Goal: Task Accomplishment & Management: Complete application form

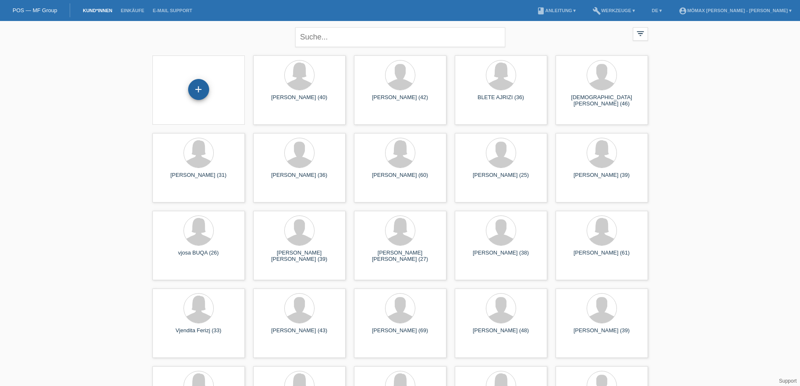
click at [195, 87] on div "+" at bounding box center [198, 89] width 21 height 21
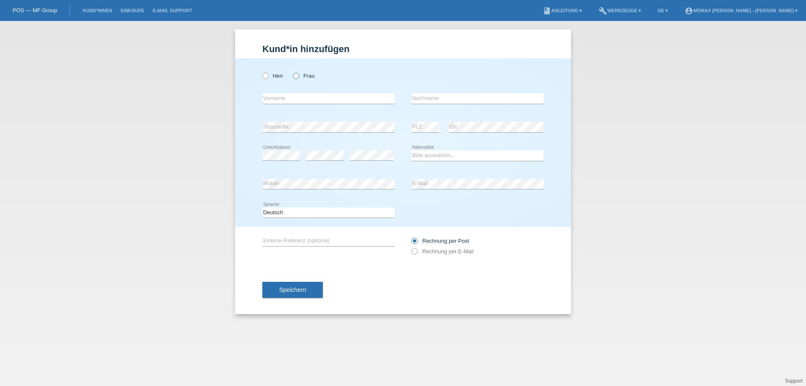
click at [292, 71] on icon at bounding box center [292, 71] width 0 height 0
click at [297, 73] on input "Frau" at bounding box center [295, 75] width 5 height 5
radio input "true"
click at [291, 97] on input "text" at bounding box center [328, 98] width 132 height 10
type input "m"
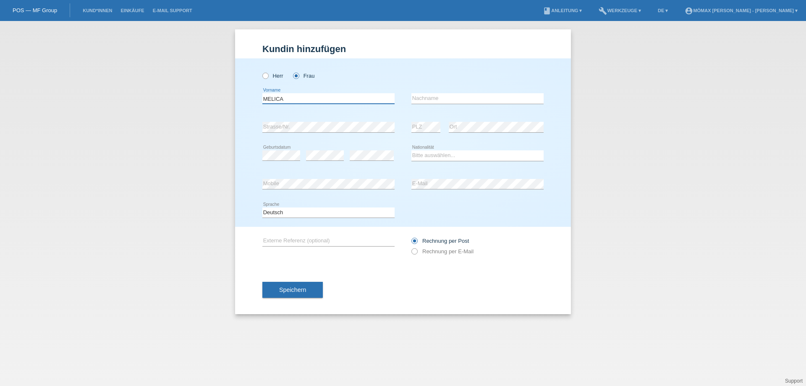
type input "MELICA"
click at [436, 99] on input "text" at bounding box center [478, 98] width 132 height 10
type input "DEKIC"
click at [426, 155] on select "Bitte auswählen... Schweiz Deutschland Liechtenstein Österreich ------------ Af…" at bounding box center [478, 155] width 132 height 10
select select "RS"
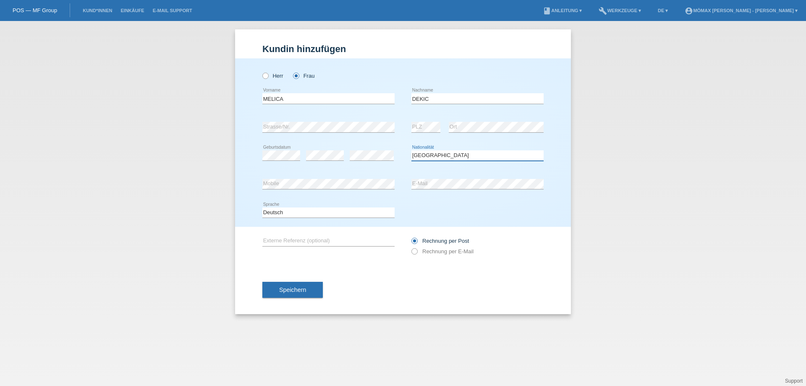
click at [412, 150] on select "Bitte auswählen... Schweiz Deutschland Liechtenstein Österreich ------------ Af…" at bounding box center [478, 155] width 132 height 10
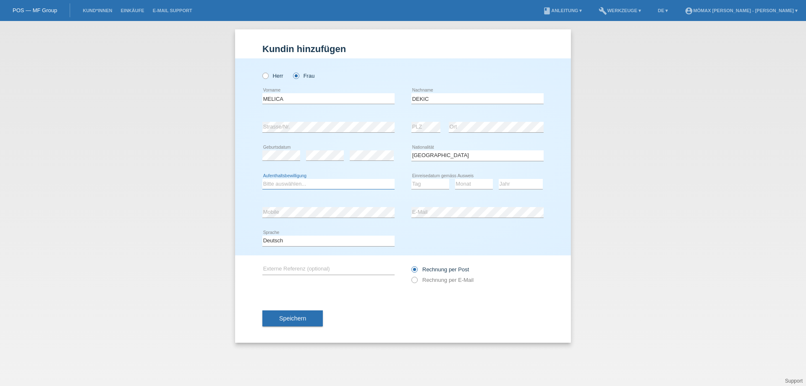
click at [274, 183] on select "Bitte auswählen... C B B - Flüchtlingsstatus Andere" at bounding box center [328, 184] width 132 height 10
select select "C"
click at [262, 179] on select "Bitte auswählen... C B B - Flüchtlingsstatus Andere" at bounding box center [328, 184] width 132 height 10
click at [434, 185] on select "Tag 01 02 03 04 05 06 07 08 09 10 11" at bounding box center [431, 184] width 38 height 10
select select "03"
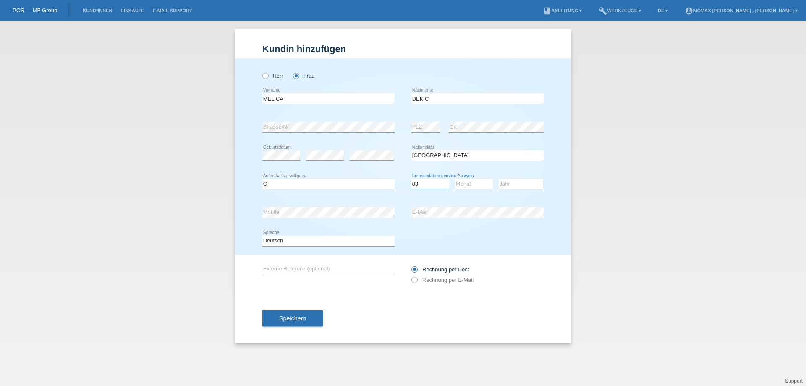
click at [412, 179] on select "Tag 01 02 03 04 05 06 07 08 09 10 11" at bounding box center [431, 184] width 38 height 10
click at [467, 184] on select "Monat 01 02 03 04 05 06 07 08 09 10 11" at bounding box center [474, 184] width 38 height 10
select select "08"
click at [455, 179] on select "Monat 01 02 03 04 05 06 07 08 09 10 11" at bounding box center [474, 184] width 38 height 10
click at [517, 182] on select "Jahr 2025 2024 2023 2022 2021 2020 2019 2018 2017 2016 2015 2014 2013 2012 2011…" at bounding box center [521, 184] width 44 height 10
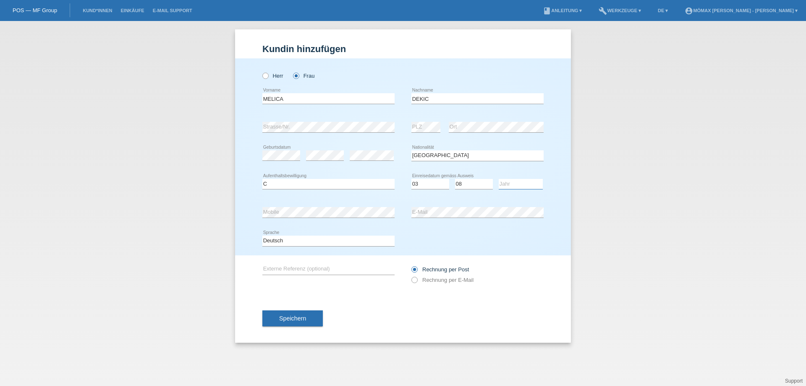
select select "1991"
click at [499, 179] on select "Jahr 2025 2024 2023 2022 2021 2020 2019 2018 2017 2016 2015 2014 2013 2012 2011…" at bounding box center [521, 184] width 44 height 10
click at [410, 276] on icon at bounding box center [410, 276] width 0 height 0
click at [412, 280] on input "Rechnung per E-Mail" at bounding box center [414, 282] width 5 height 10
radio input "true"
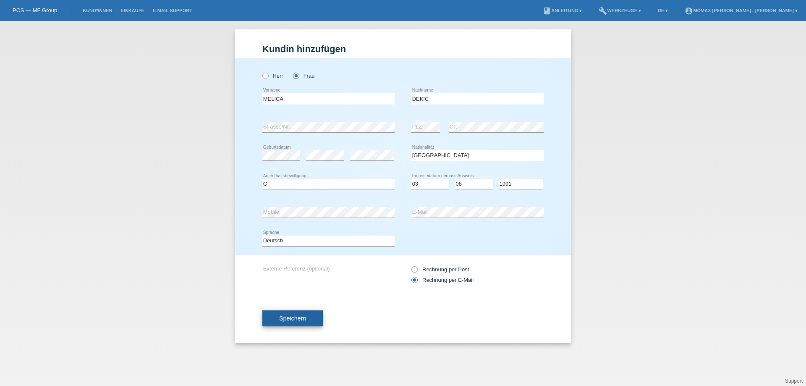
click at [289, 319] on span "Speichern" at bounding box center [292, 318] width 27 height 7
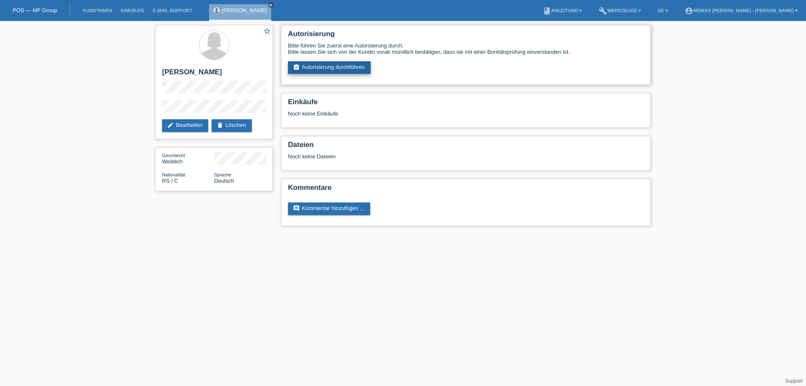
click at [350, 64] on link "assignment_turned_in Autorisierung durchführen" at bounding box center [329, 67] width 83 height 13
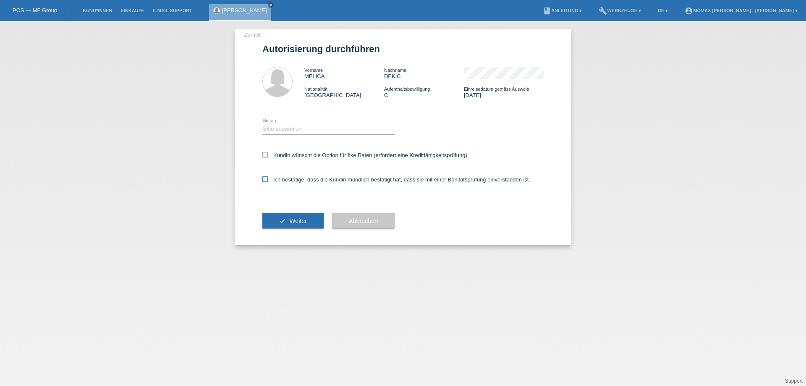
click at [270, 178] on label "Ich bestätige, dass die Kundin mündlich bestätigt hat, dass sie mit einer Bonit…" at bounding box center [396, 179] width 268 height 6
click at [268, 178] on input "Ich bestätige, dass die Kundin mündlich bestätigt hat, dass sie mit einer Bonit…" at bounding box center [264, 178] width 5 height 5
checkbox input "true"
click at [285, 125] on select "Bitte auswählen CHF 1.00 - CHF 499.00 CHF 500.00 - CHF 1'999.00 CHF 2'000.00 - …" at bounding box center [328, 129] width 132 height 10
select select "3"
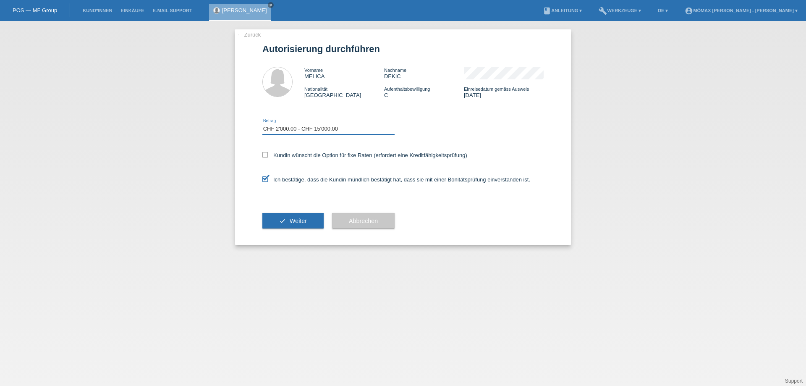
click at [262, 124] on select "Bitte auswählen CHF 1.00 - CHF 499.00 CHF 500.00 - CHF 1'999.00 CHF 2'000.00 - …" at bounding box center [328, 129] width 132 height 10
click at [293, 220] on span "Weiter" at bounding box center [298, 221] width 17 height 7
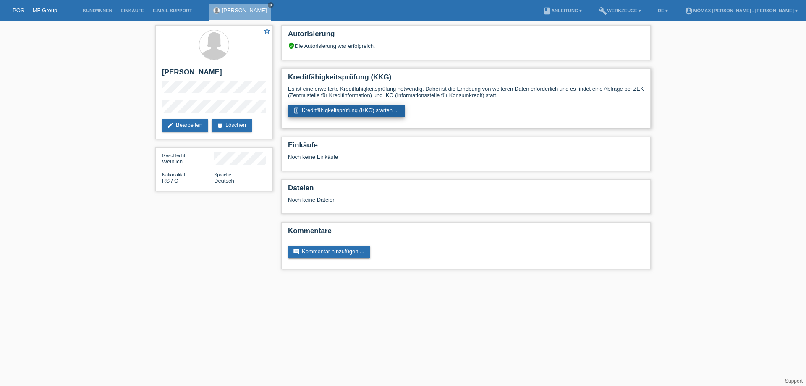
click at [368, 113] on link "perm_device_information Kreditfähigkeitsprüfung (KKG) starten ..." at bounding box center [346, 111] width 117 height 13
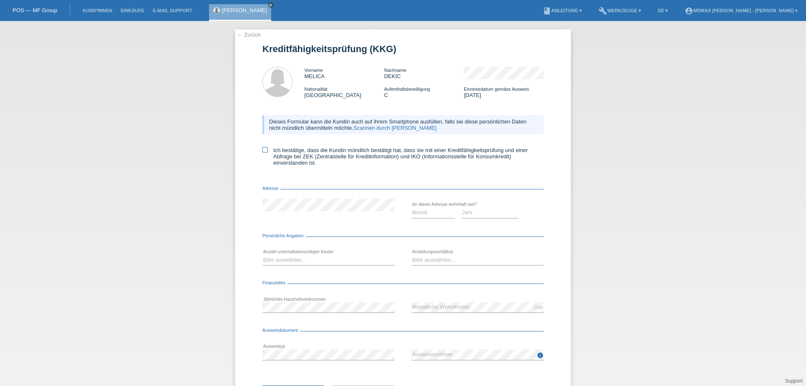
click at [262, 152] on icon at bounding box center [264, 149] width 5 height 5
click at [262, 152] on input "Ich bestätige, dass die Kundin mündlich bestätigt hat, dass sie mit einer Kredi…" at bounding box center [264, 149] width 5 height 5
checkbox input "true"
click at [421, 215] on select "Monat 01 02 03 04 05 06 07 08 09 10" at bounding box center [434, 212] width 44 height 10
select select "05"
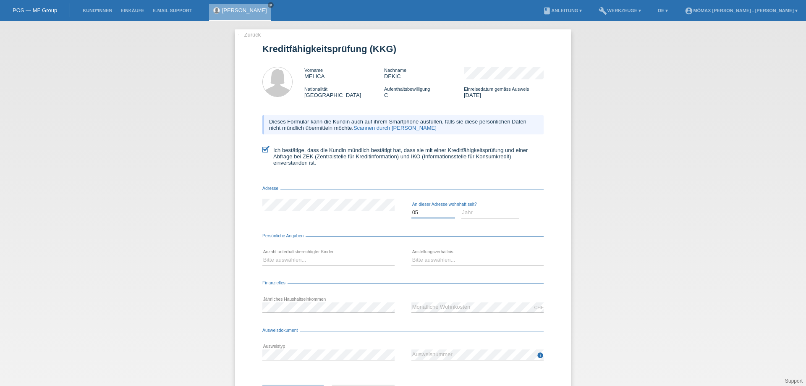
click at [412, 207] on select "Monat 01 02 03 04 05 06 07 08 09 10" at bounding box center [434, 212] width 44 height 10
click at [474, 213] on select "Jahr 2025 2024 2023 2022 2021 2020 2019 2018 2017 2016 2015 2014 2013 2012 2011…" at bounding box center [491, 212] width 58 height 10
select select "2005"
click at [462, 207] on select "Jahr 2025 2024 2023 2022 2021 2020 2019 2018 2017 2016 2015 2014 2013 2012 2011…" at bounding box center [491, 212] width 58 height 10
click at [275, 257] on select "Bitte auswählen... 0 1 2 3 4 5 6 7 8 9" at bounding box center [328, 260] width 132 height 10
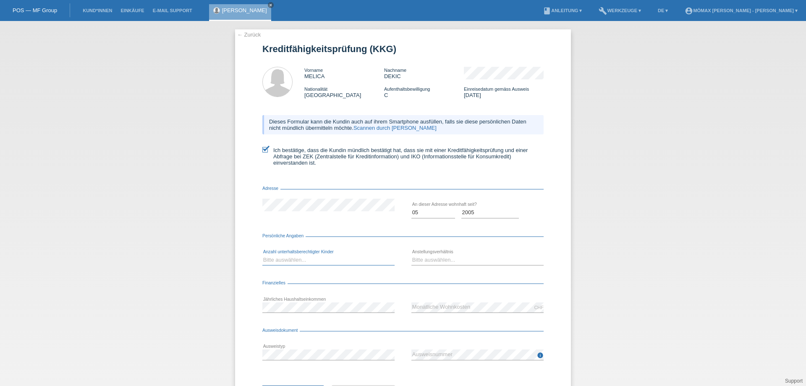
select select "0"
click at [262, 255] on select "Bitte auswählen... 0 1 2 3 4 5 6 7 8 9" at bounding box center [328, 260] width 132 height 10
click at [442, 257] on select "Bitte auswählen... Unbefristet Befristet Lehrling/Student Pensioniert Nicht arb…" at bounding box center [478, 260] width 132 height 10
select select "UNEMPLOYED"
click at [412, 255] on select "Bitte auswählen... Unbefristet Befristet Lehrling/Student Pensioniert Nicht arb…" at bounding box center [478, 260] width 132 height 10
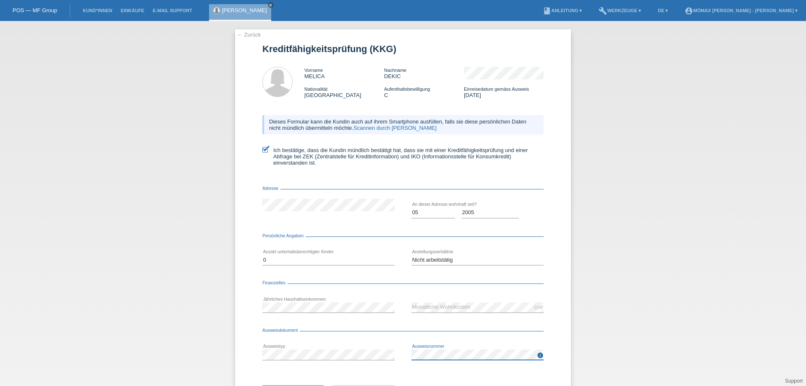
scroll to position [40, 0]
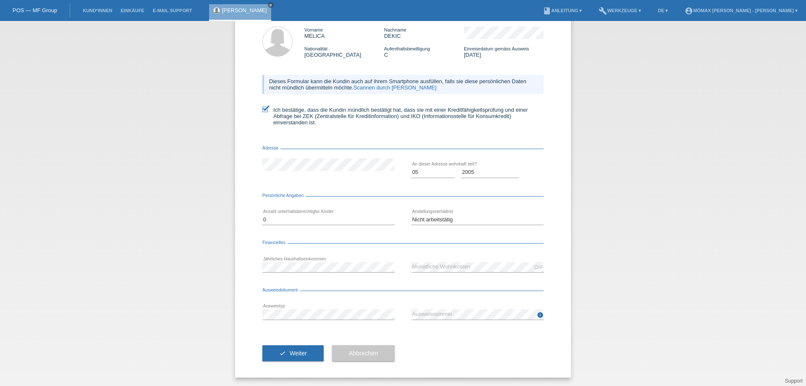
click at [295, 359] on button "check Weiter" at bounding box center [292, 353] width 61 height 16
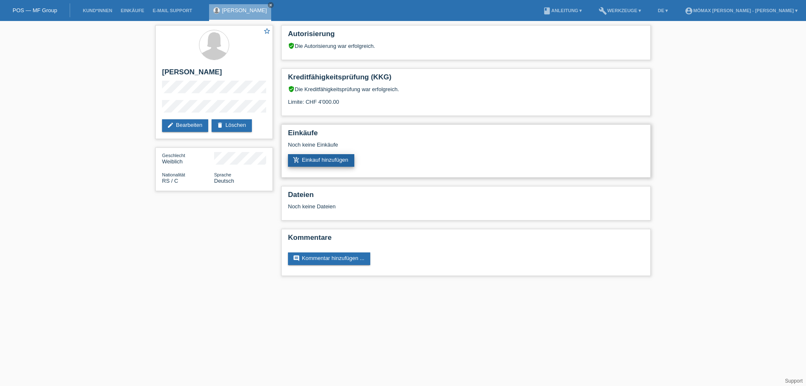
click at [304, 156] on link "add_shopping_cart Einkauf hinzufügen" at bounding box center [321, 160] width 66 height 13
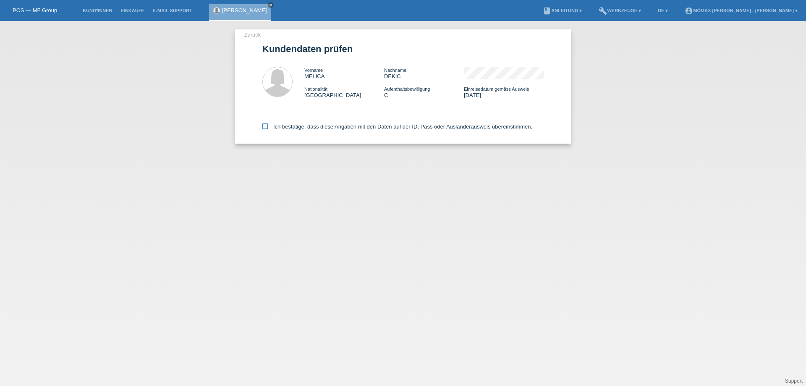
click at [264, 129] on icon at bounding box center [264, 125] width 5 height 5
click at [264, 129] on input "Ich bestätige, dass diese Angaben mit den Daten auf der ID, Pass oder Ausländer…" at bounding box center [264, 125] width 5 height 5
checkbox input "true"
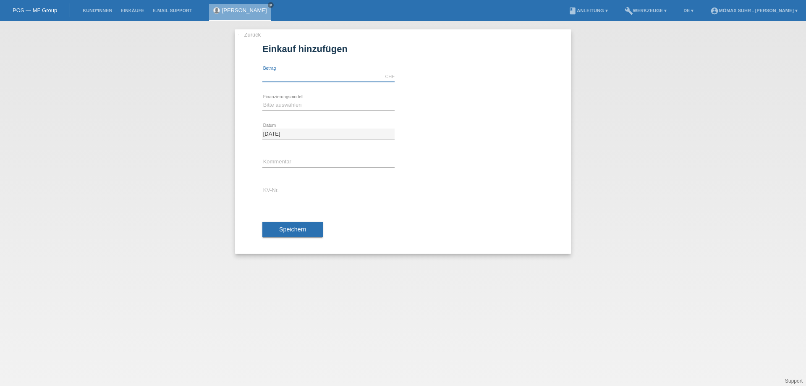
click at [285, 75] on input "text" at bounding box center [328, 76] width 132 height 10
type input "1298.30"
click at [277, 160] on input "text" at bounding box center [328, 162] width 132 height 10
type input "KUNDE ZAHLT 300 FRANKEN SELBER"
click at [274, 192] on input "text" at bounding box center [328, 191] width 132 height 10
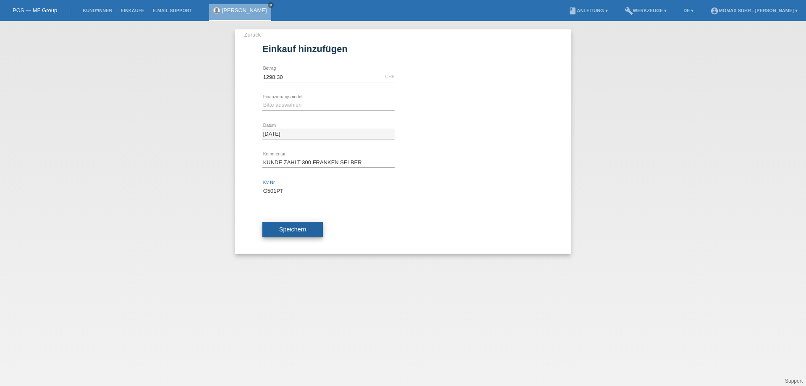
type input "G501PT"
click at [276, 230] on button "Speichern" at bounding box center [292, 230] width 60 height 16
click at [319, 101] on select "Bitte auswählen Kauf auf Rechnung mit Teilzahlungsoption Fixe Raten - Zinsübern…" at bounding box center [328, 105] width 132 height 10
select select "112"
click at [262, 100] on select "Bitte auswählen Kauf auf Rechnung mit Teilzahlungsoption Fixe Raten - Zinsübern…" at bounding box center [328, 105] width 132 height 10
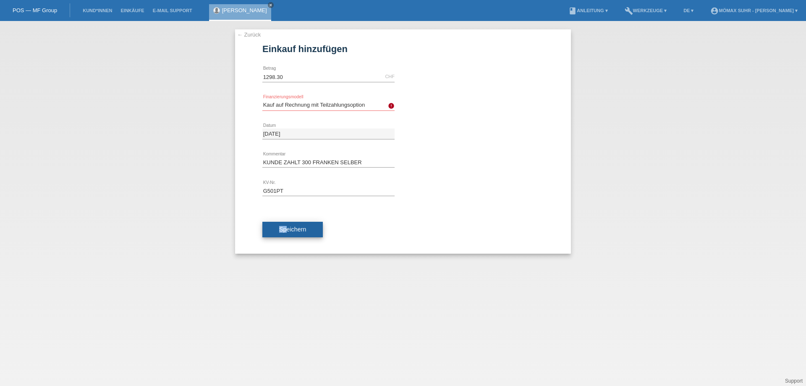
click at [286, 222] on div "Speichern" at bounding box center [402, 229] width 281 height 49
click at [289, 229] on span "Speichern" at bounding box center [292, 229] width 27 height 7
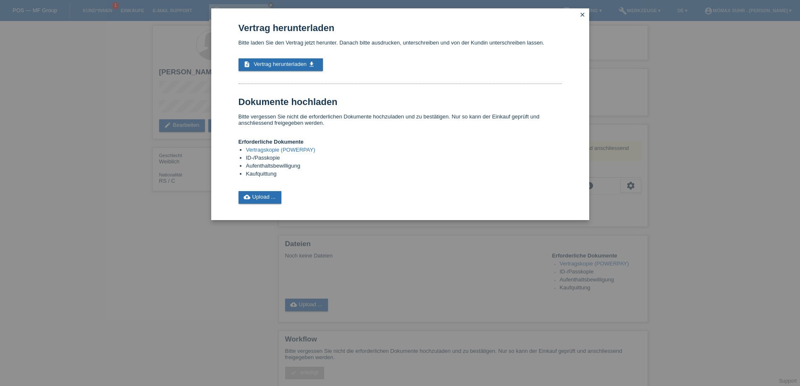
click at [285, 58] on div "Vertrag herunterladen Bitte laden Sie den Vertrag jetzt herunter. Danach bitte …" at bounding box center [400, 113] width 323 height 181
click at [314, 61] on icon "get_app" at bounding box center [311, 64] width 7 height 7
click at [242, 196] on link "cloud_upload Upload ..." at bounding box center [260, 197] width 43 height 13
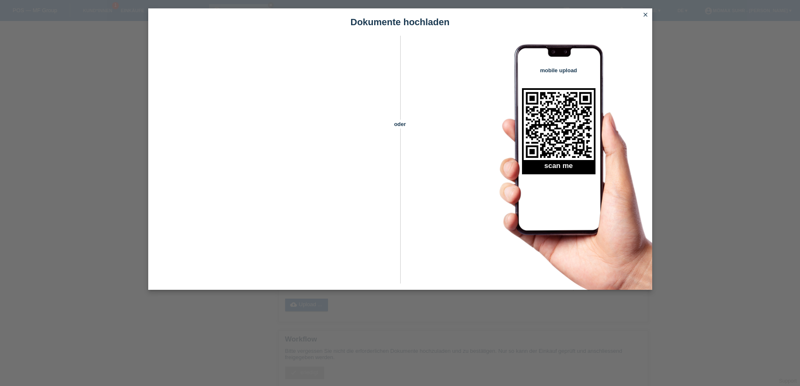
click at [644, 13] on icon "close" at bounding box center [645, 14] width 7 height 7
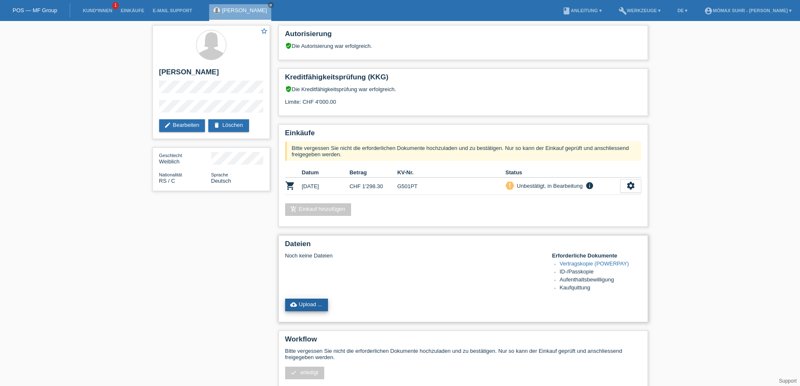
click at [309, 303] on link "cloud_upload Upload ..." at bounding box center [306, 305] width 43 height 13
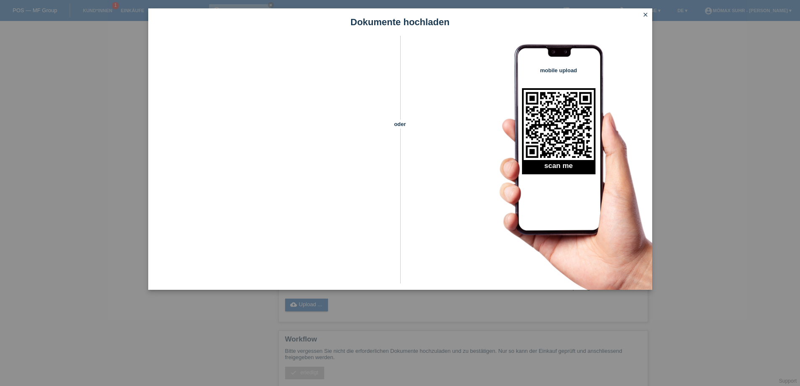
click at [646, 13] on icon "close" at bounding box center [645, 14] width 7 height 7
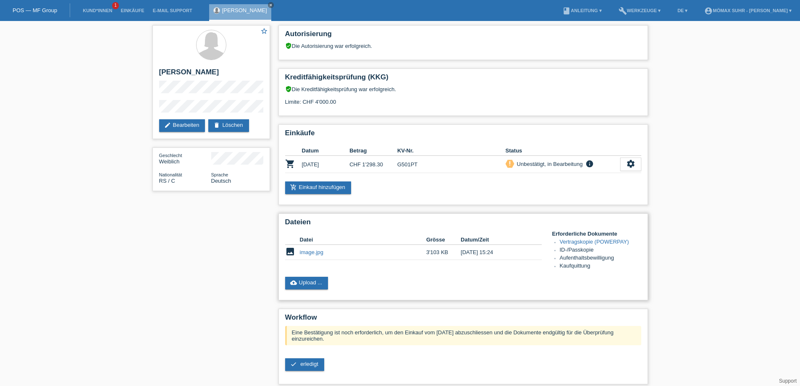
click at [314, 257] on td "image.jpg" at bounding box center [363, 252] width 126 height 15
click at [314, 252] on link "image.jpg" at bounding box center [312, 252] width 24 height 6
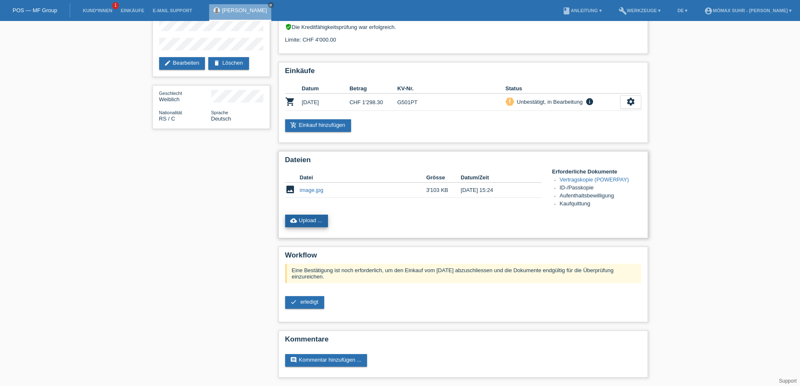
click at [312, 223] on link "cloud_upload Upload ..." at bounding box center [306, 221] width 43 height 13
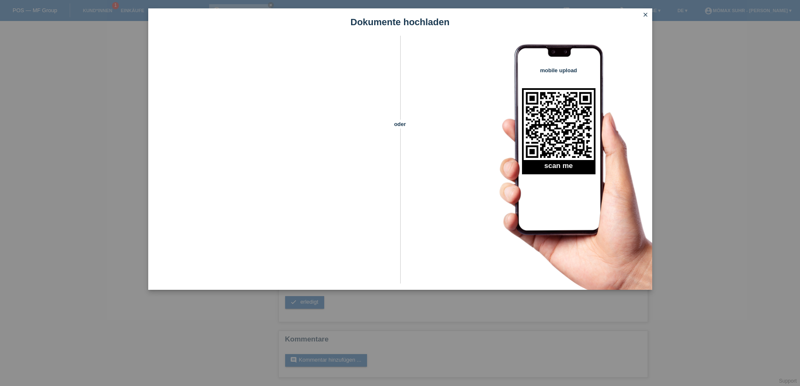
click at [646, 12] on icon "close" at bounding box center [645, 14] width 7 height 7
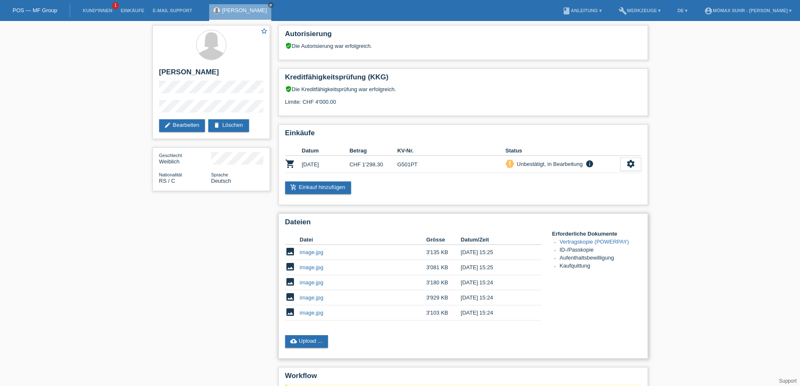
scroll to position [62, 0]
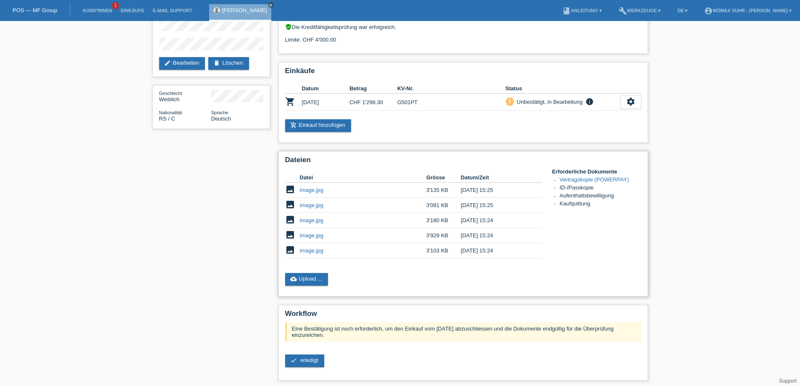
click at [310, 190] on link "image.jpg" at bounding box center [312, 190] width 24 height 6
click at [313, 207] on link "image.jpg" at bounding box center [312, 205] width 24 height 6
click at [302, 223] on link "image.jpg" at bounding box center [312, 220] width 24 height 6
click at [307, 236] on link "image.jpg" at bounding box center [312, 235] width 24 height 6
click at [313, 249] on link "image.jpg" at bounding box center [312, 250] width 24 height 6
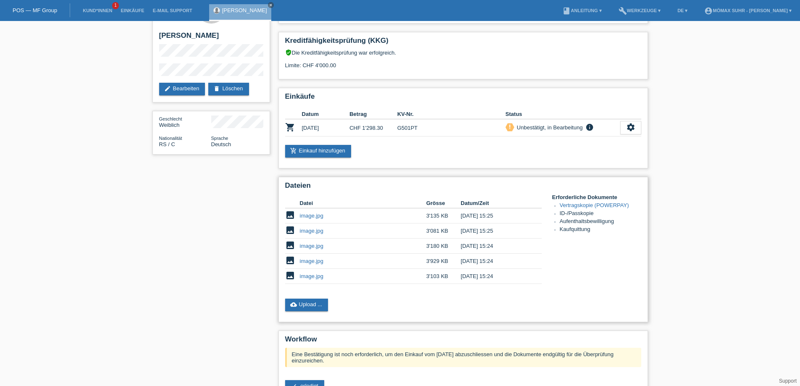
scroll to position [121, 0]
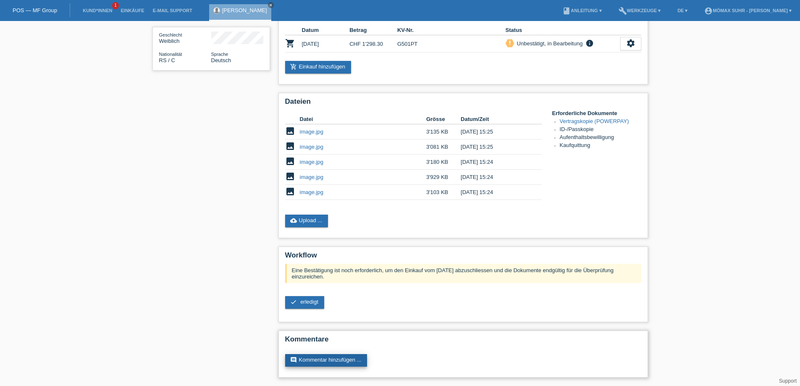
click at [325, 357] on link "comment Kommentar hinzufügen ..." at bounding box center [326, 360] width 82 height 13
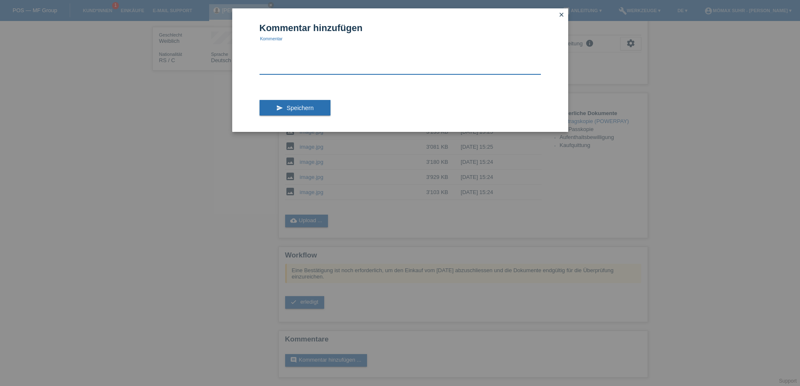
click at [287, 69] on textarea at bounding box center [400, 58] width 281 height 32
type textarea "kunde zahlt 300 franken selber"
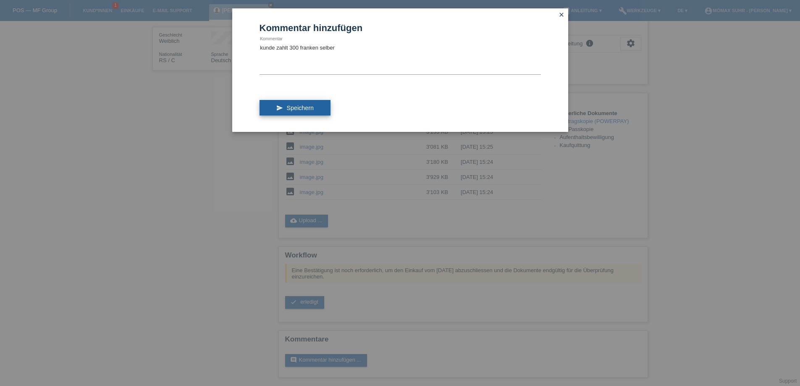
click at [288, 106] on span "Speichern" at bounding box center [299, 108] width 27 height 7
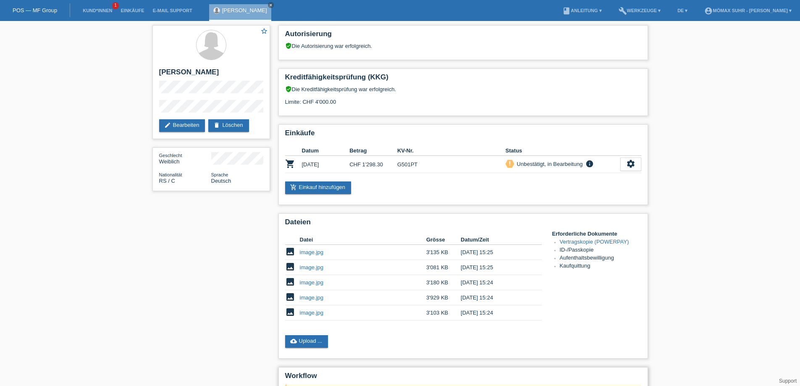
scroll to position [84, 0]
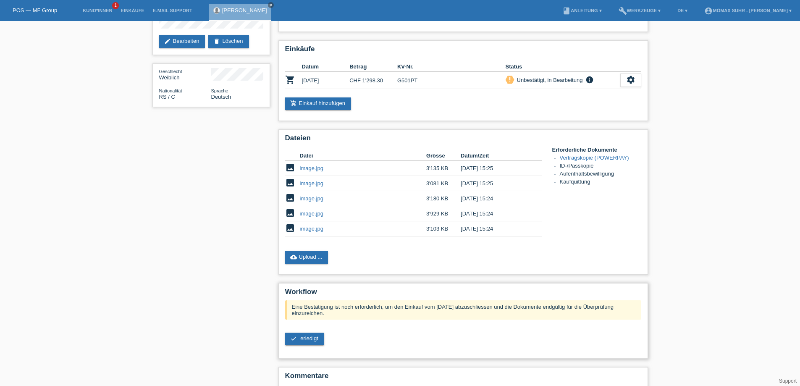
click at [325, 335] on div "check erledigt" at bounding box center [463, 339] width 356 height 13
click at [314, 341] on span "erledigt" at bounding box center [309, 338] width 18 height 6
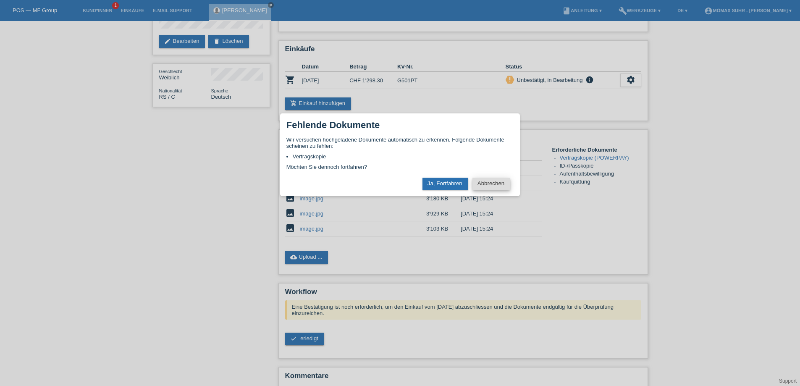
click at [489, 186] on button "Abbrechen" at bounding box center [491, 184] width 38 height 12
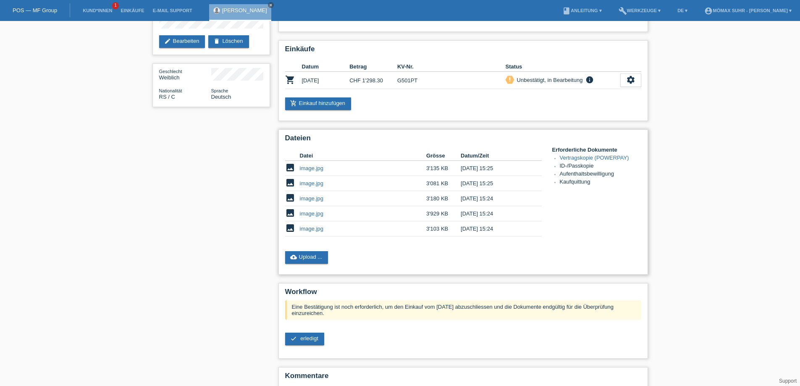
click at [300, 168] on link "image.jpg" at bounding box center [312, 168] width 24 height 6
click at [307, 226] on link "image.jpg" at bounding box center [312, 229] width 24 height 6
click at [315, 214] on link "image.jpg" at bounding box center [312, 213] width 24 height 6
click at [307, 256] on link "cloud_upload Upload ..." at bounding box center [306, 257] width 43 height 13
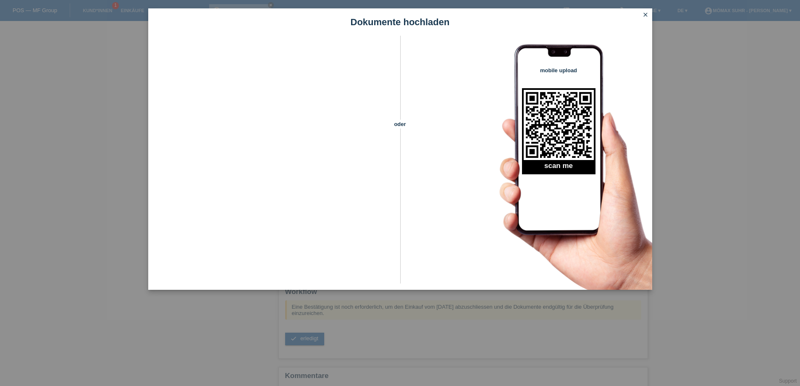
click at [646, 17] on icon "close" at bounding box center [645, 14] width 7 height 7
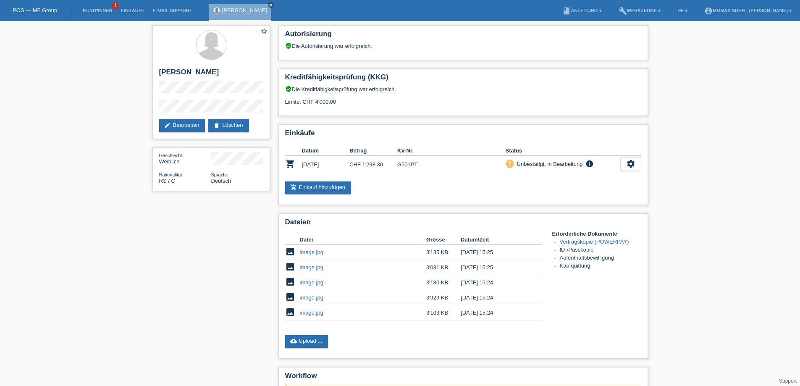
scroll to position [84, 0]
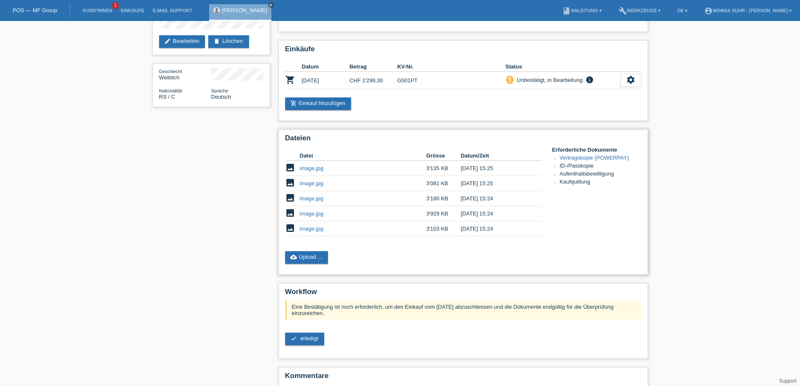
click at [579, 157] on link "Vertragskopie (POWERPAY)" at bounding box center [594, 158] width 69 height 6
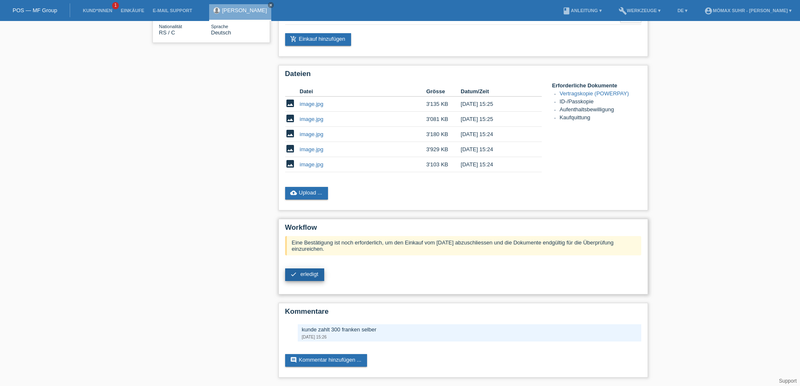
click at [304, 274] on span "erledigt" at bounding box center [309, 274] width 18 height 6
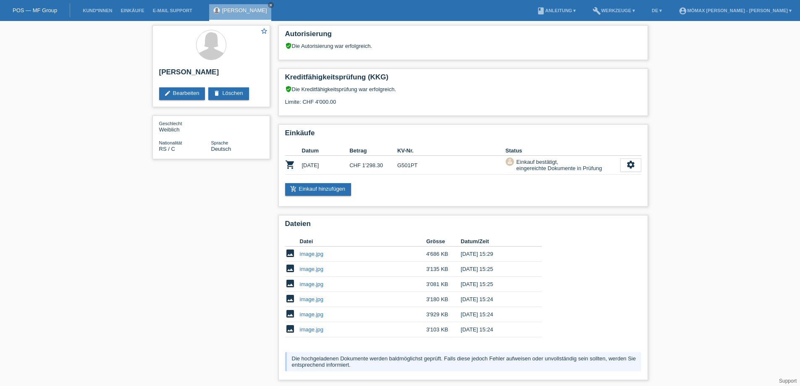
scroll to position [86, 0]
